Goal: Find specific page/section

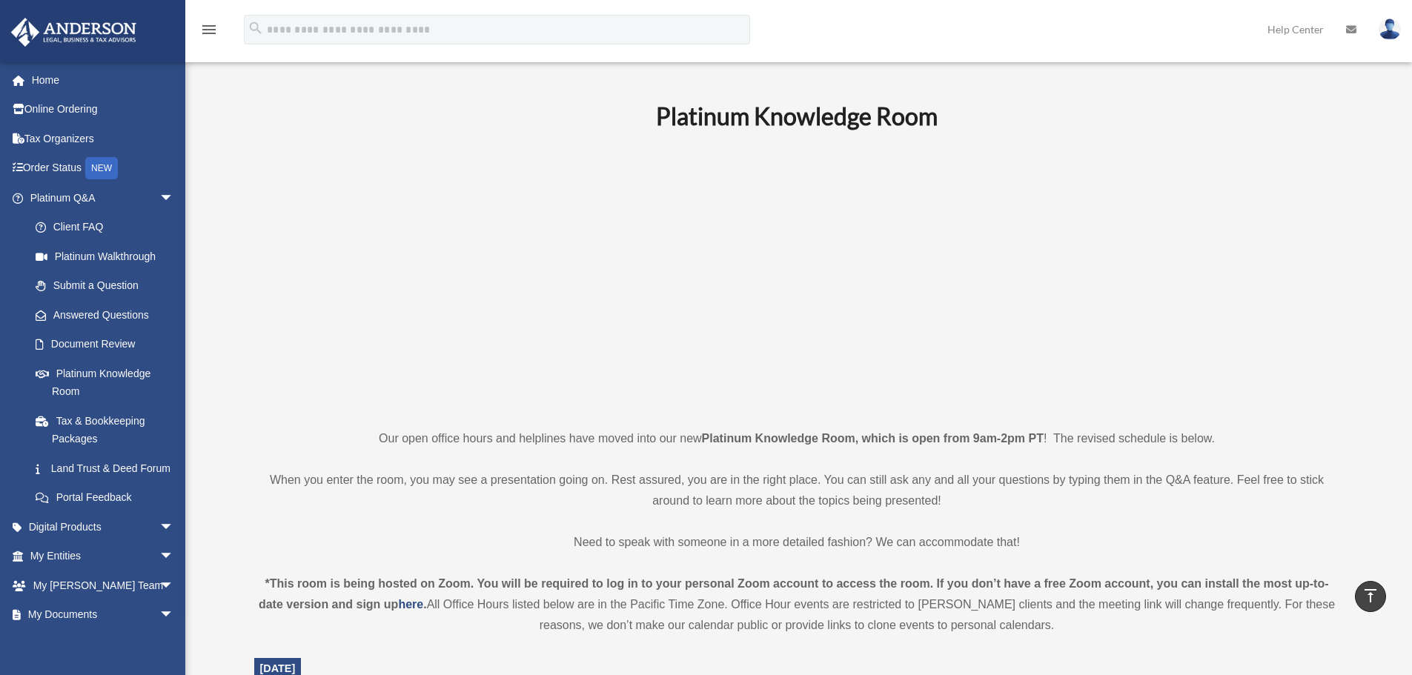
scroll to position [445, 0]
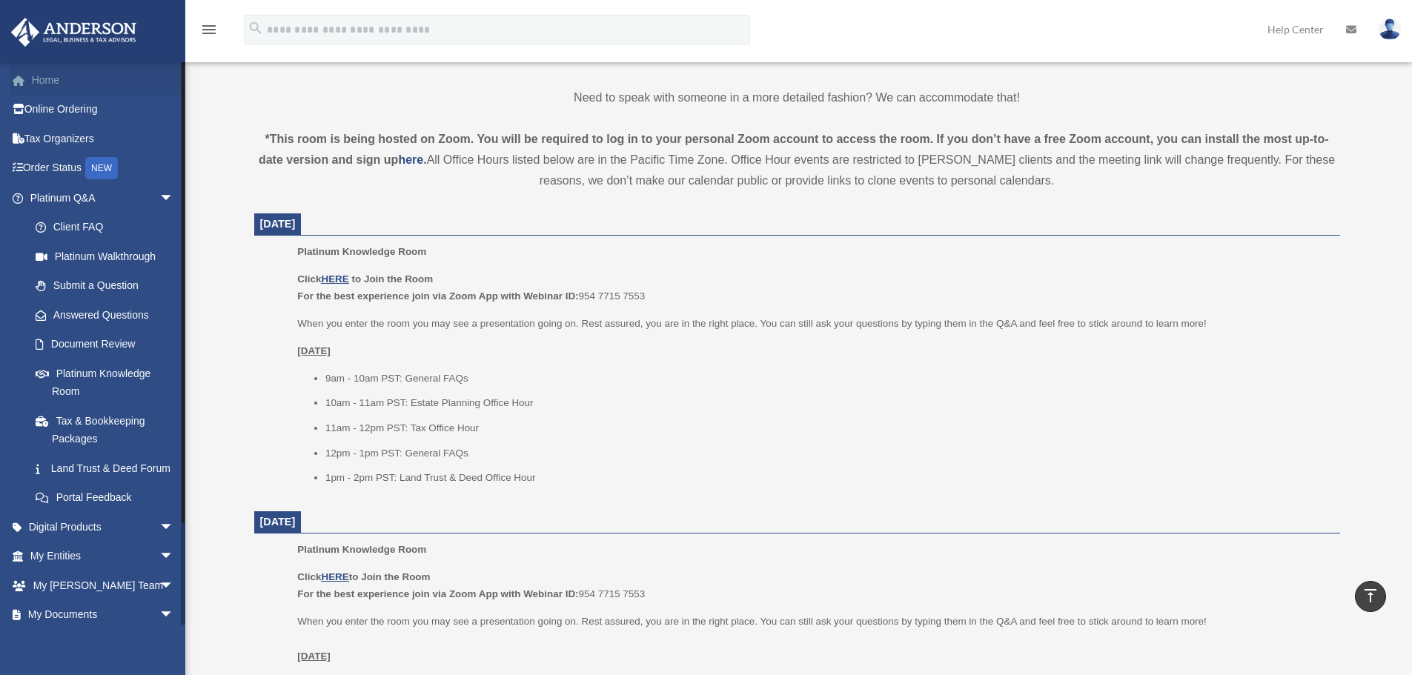
click at [50, 79] on link "Home" at bounding box center [103, 80] width 186 height 30
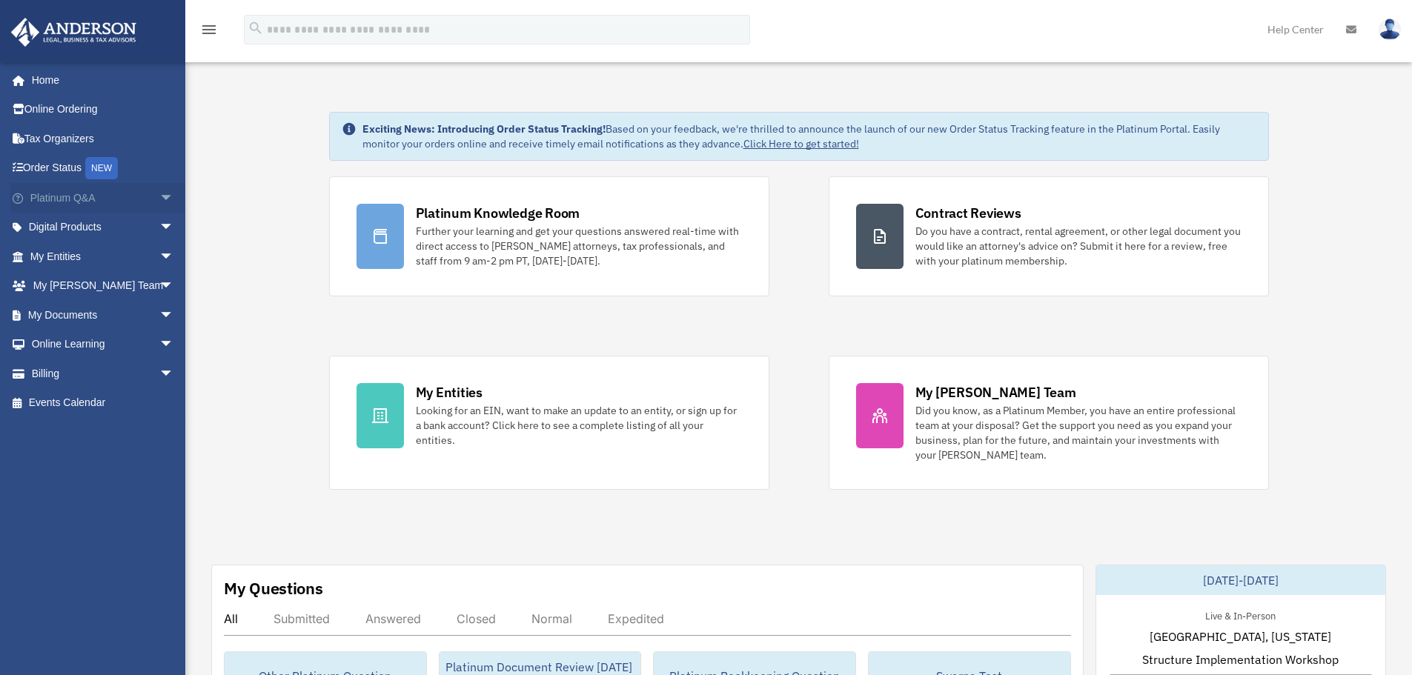
click at [160, 194] on span "arrow_drop_down" at bounding box center [174, 198] width 30 height 30
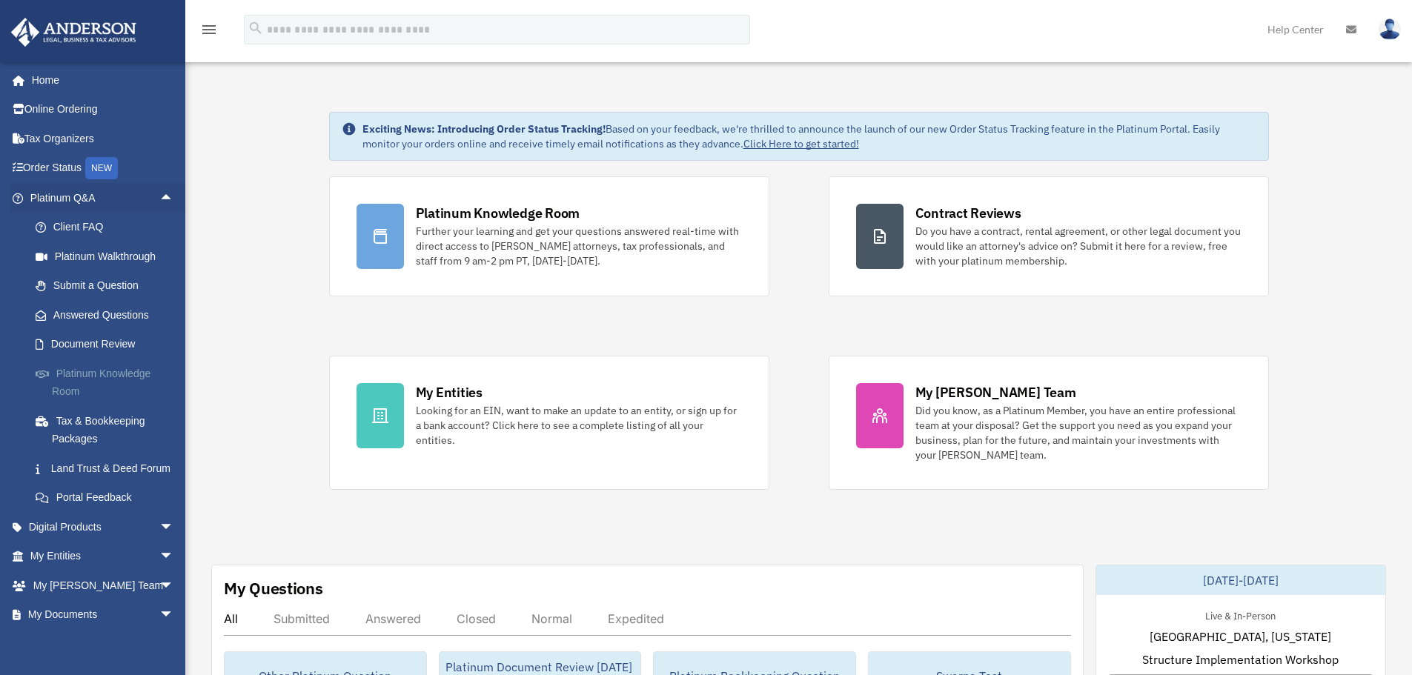
click at [89, 371] on link "Platinum Knowledge Room" at bounding box center [109, 382] width 176 height 47
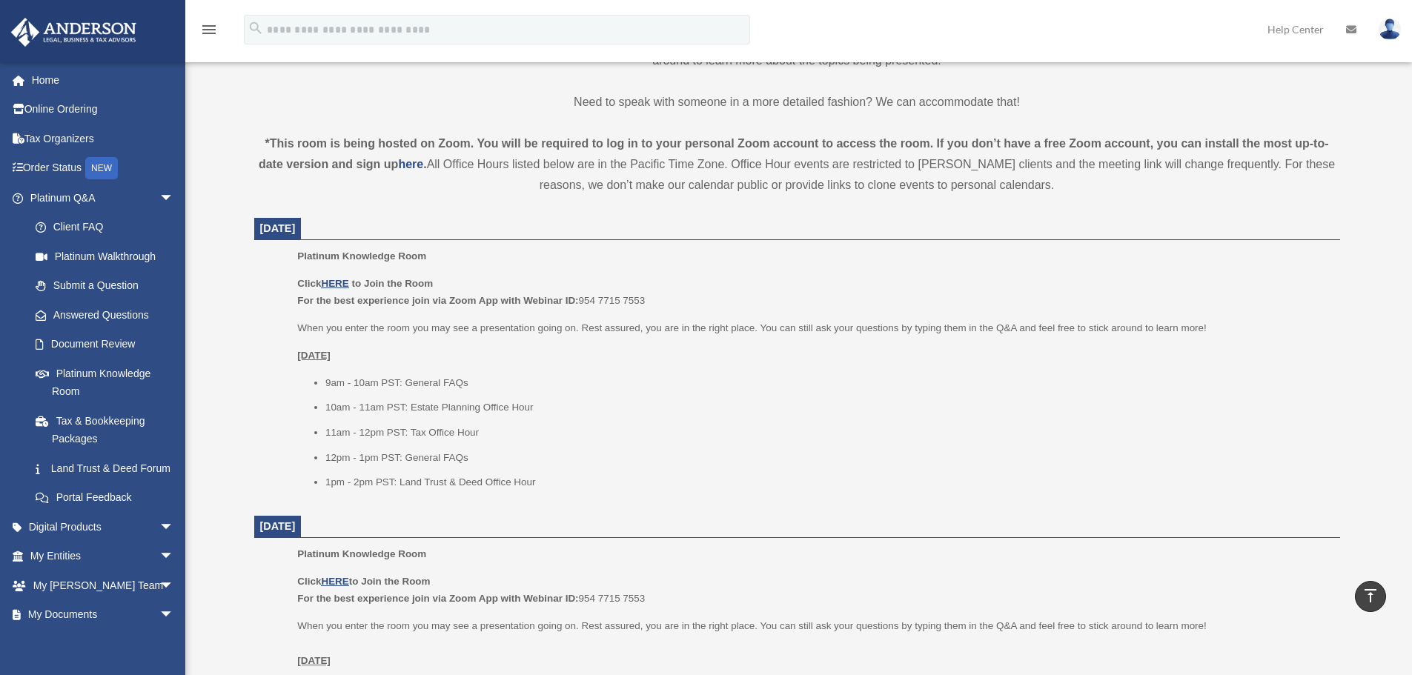
scroll to position [519, 0]
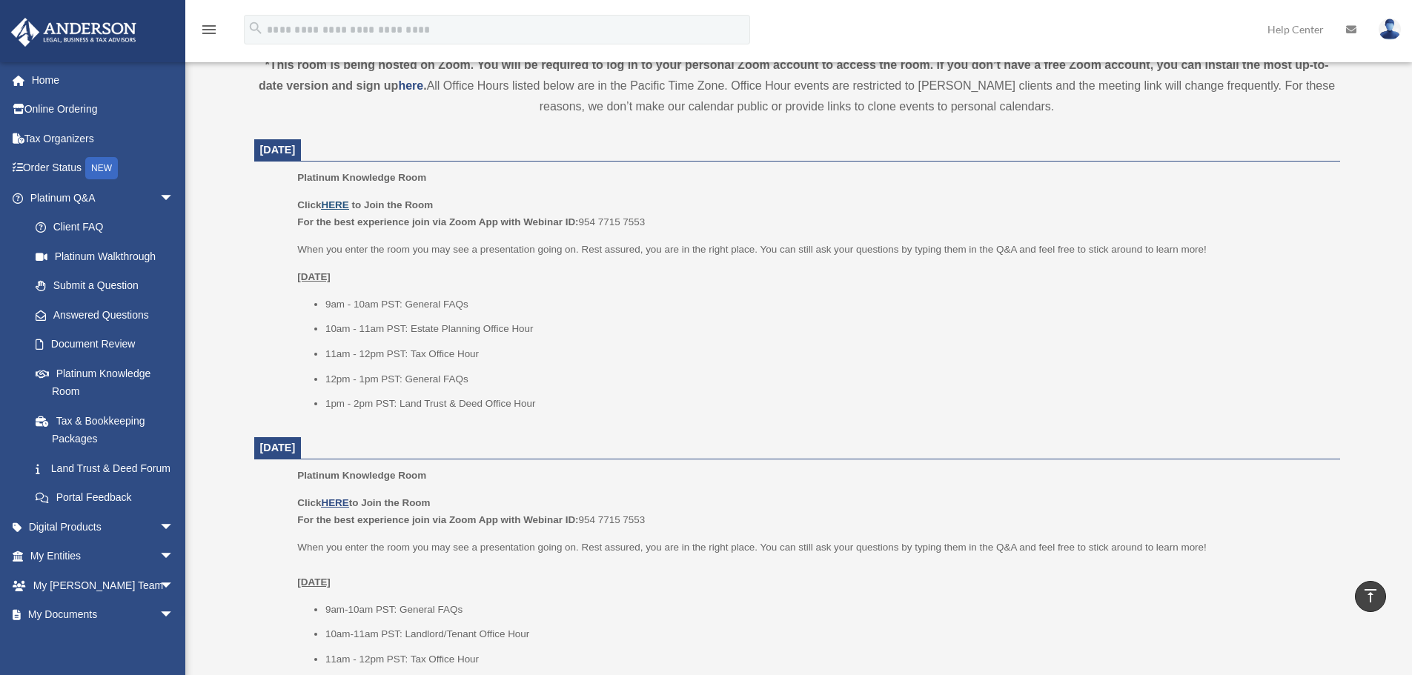
click at [340, 203] on u "HERE" at bounding box center [334, 204] width 27 height 11
